Goal: Task Accomplishment & Management: Manage account settings

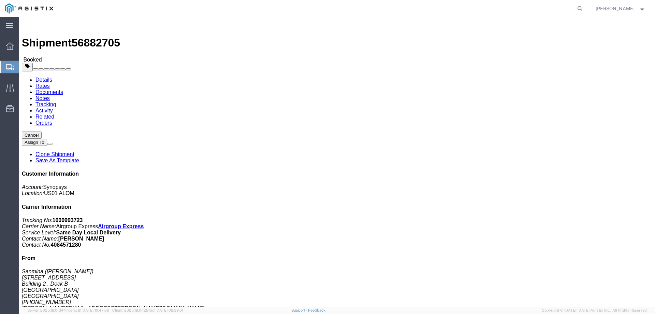
click link "Documents"
